Goal: Task Accomplishment & Management: Use online tool/utility

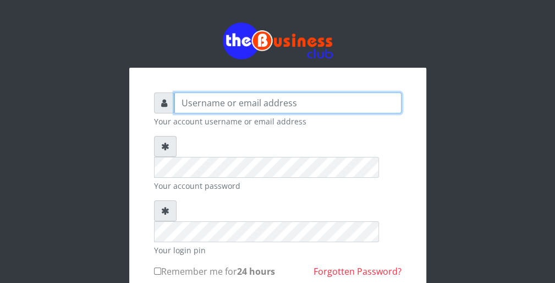
type input "wergbac8"
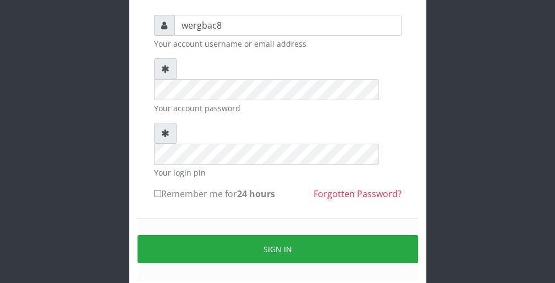
scroll to position [88, 0]
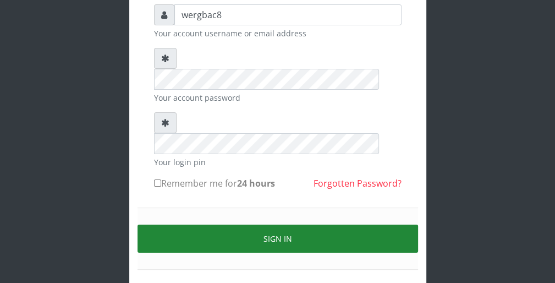
click at [364, 225] on button "Sign in" at bounding box center [278, 239] width 281 height 28
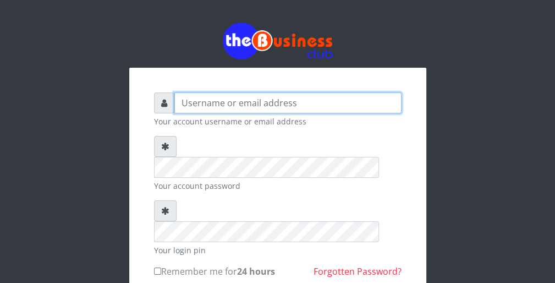
type input "wergbac8"
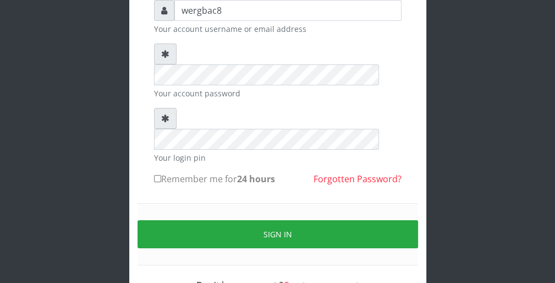
scroll to position [101, 0]
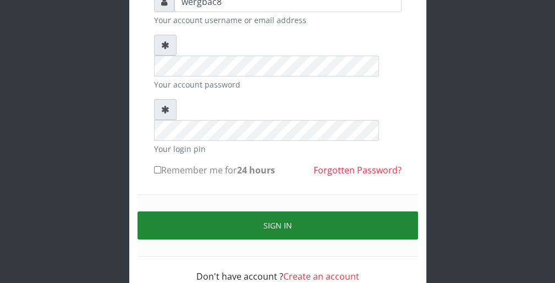
click at [400, 211] on button "Sign in" at bounding box center [278, 225] width 281 height 28
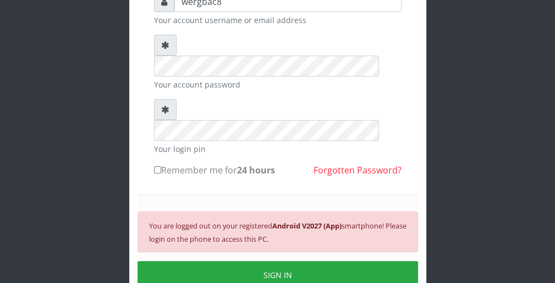
click at [400, 211] on div "You are logged out on your registered Android V2027 (App) smartphone! Please lo…" at bounding box center [278, 231] width 281 height 41
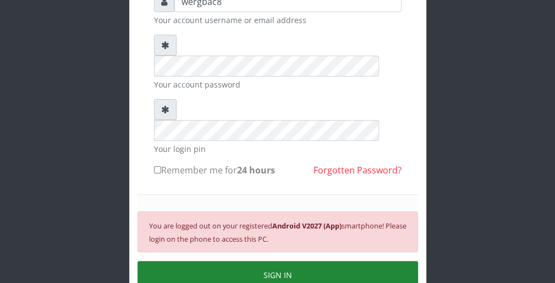
click at [355, 261] on button "SIGN IN" at bounding box center [278, 275] width 281 height 28
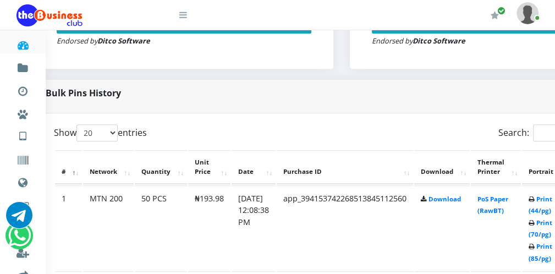
scroll to position [484, 44]
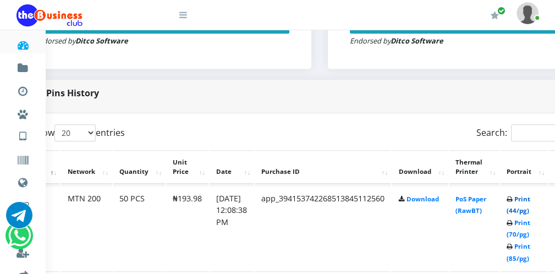
click at [521, 209] on link "Print (44/pg)" at bounding box center [519, 205] width 24 height 20
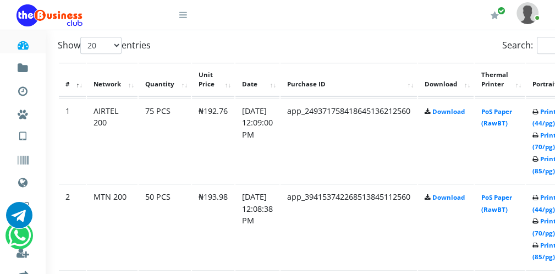
scroll to position [595, 18]
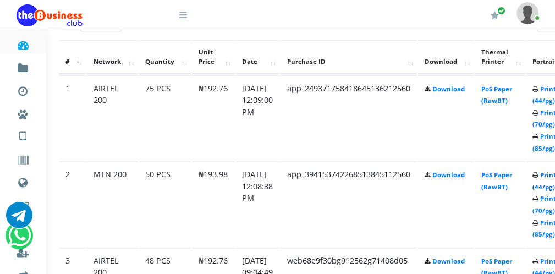
click at [547, 183] on link "Print (44/pg)" at bounding box center [545, 181] width 24 height 20
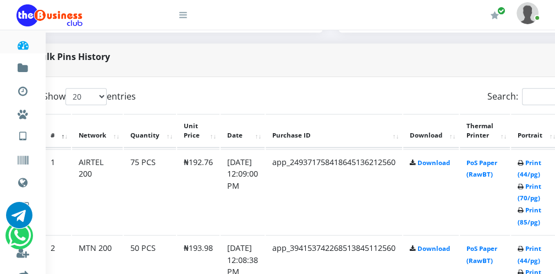
scroll to position [521, 44]
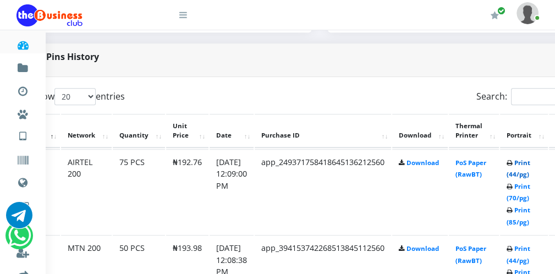
click at [521, 173] on link "Print (44/pg)" at bounding box center [519, 169] width 24 height 20
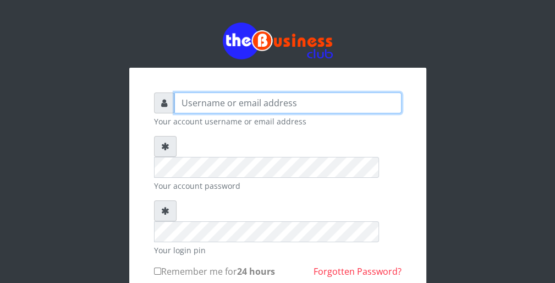
type input "wergbac8"
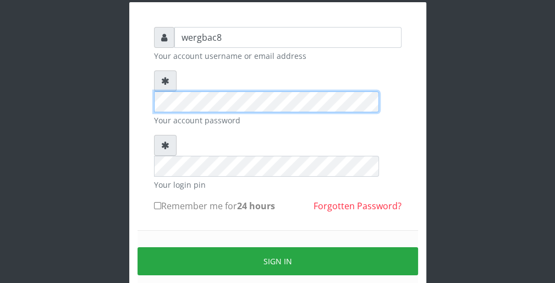
scroll to position [66, 0]
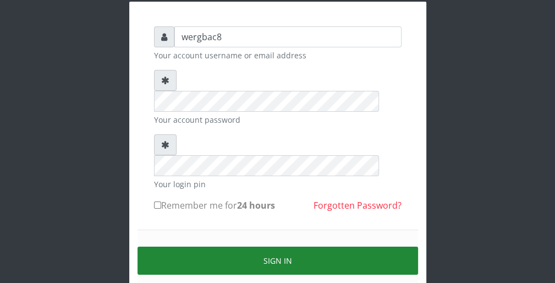
click at [361, 247] on button "Sign in" at bounding box center [278, 261] width 281 height 28
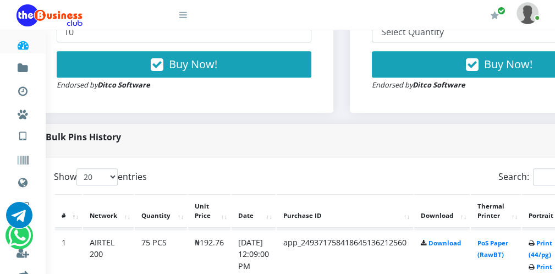
scroll to position [440, 44]
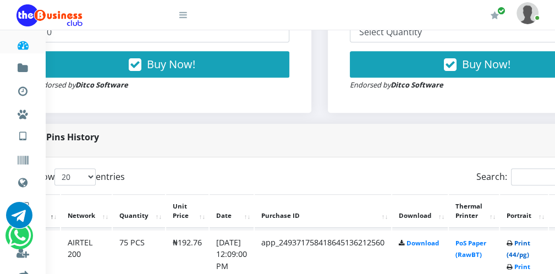
click at [522, 252] on link "Print (44/pg)" at bounding box center [519, 249] width 24 height 20
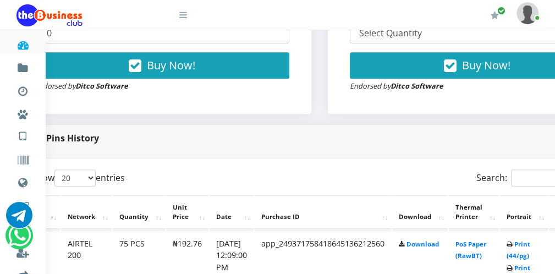
scroll to position [440, 44]
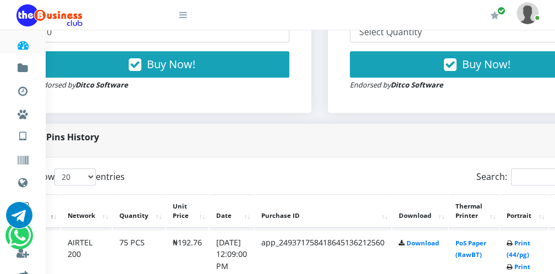
click at [181, 18] on icon at bounding box center [183, 14] width 8 height 9
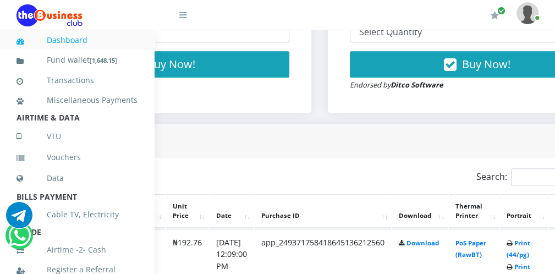
scroll to position [240, 0]
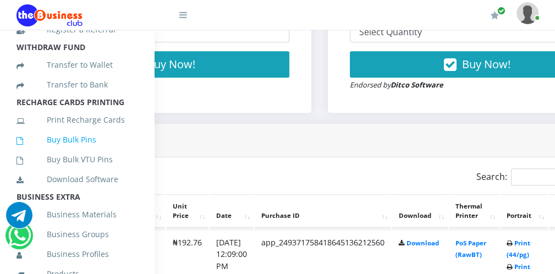
click at [114, 152] on link "Buy Bulk Pins" at bounding box center [77, 139] width 121 height 25
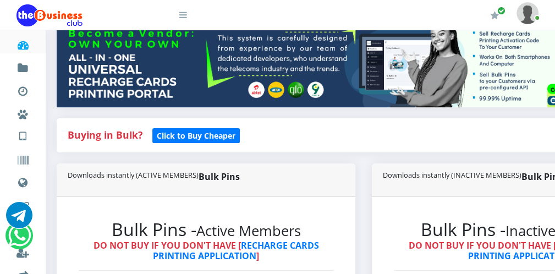
scroll to position [132, 0]
